Goal: Task Accomplishment & Management: Use online tool/utility

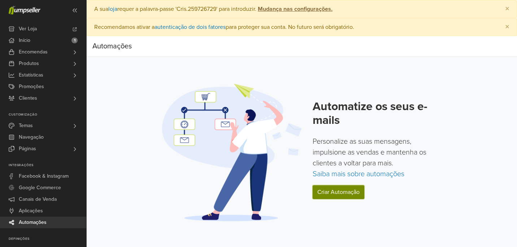
click at [346, 194] on link "Criar Automação" at bounding box center [339, 192] width 52 height 14
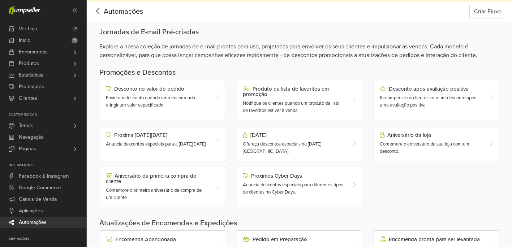
scroll to position [36, 0]
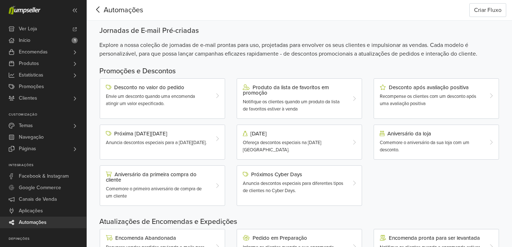
click at [354, 138] on div at bounding box center [356, 142] width 10 height 23
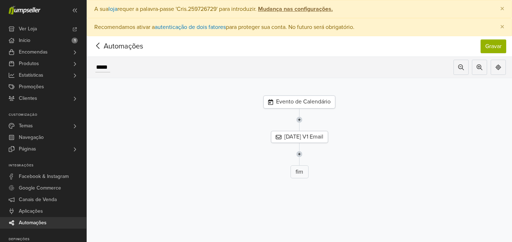
click at [94, 45] on icon at bounding box center [97, 45] width 11 height 9
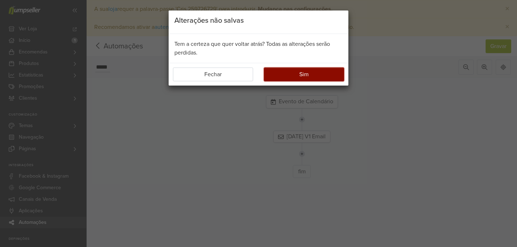
click at [296, 73] on button "Sim" at bounding box center [304, 75] width 80 height 14
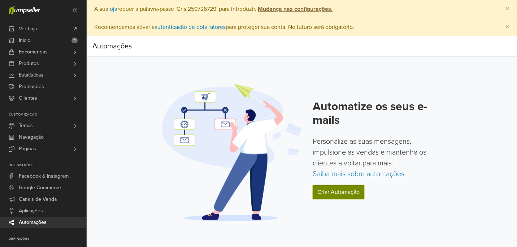
click at [353, 190] on link "Criar Automação" at bounding box center [339, 192] width 52 height 14
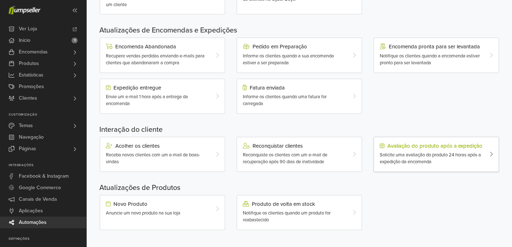
scroll to position [228, 0]
click at [489, 155] on icon at bounding box center [491, 154] width 4 height 6
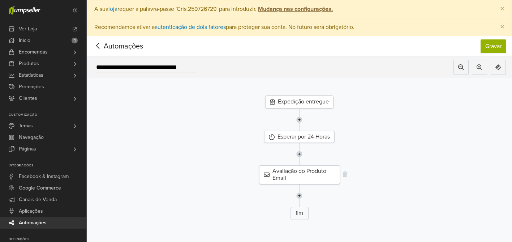
click at [308, 173] on div "Avaliação do Produto Email" at bounding box center [299, 174] width 81 height 19
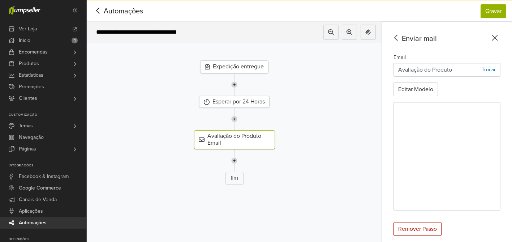
scroll to position [42, 0]
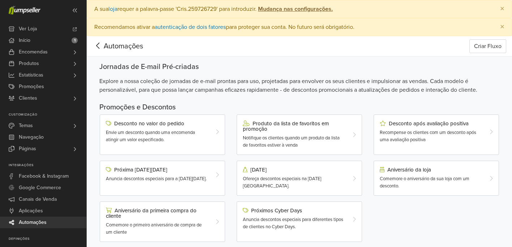
click at [99, 44] on icon at bounding box center [97, 45] width 11 height 9
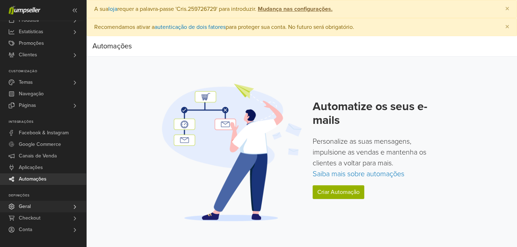
click at [66, 205] on link "Geral" at bounding box center [43, 207] width 86 height 12
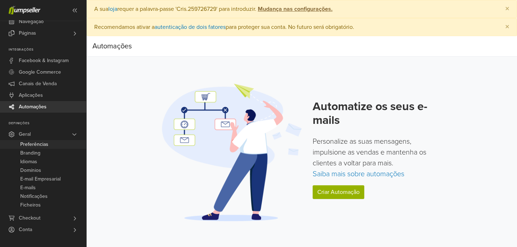
click at [55, 142] on link "Preferências" at bounding box center [43, 144] width 86 height 9
